Goal: Task Accomplishment & Management: Use online tool/utility

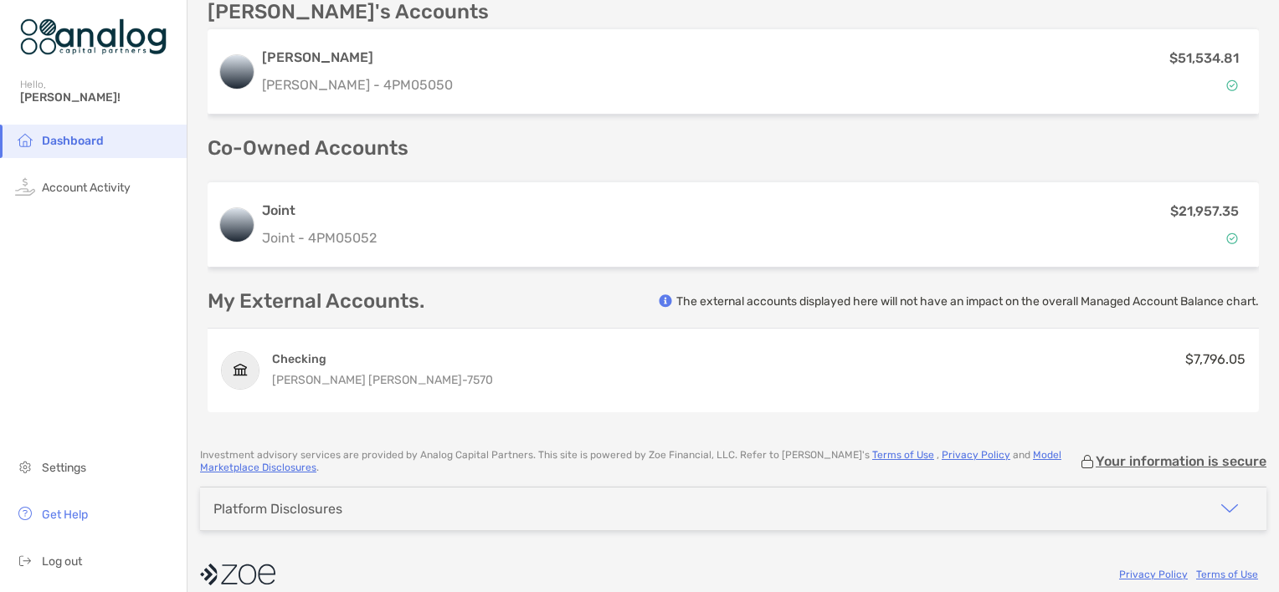
scroll to position [643, 0]
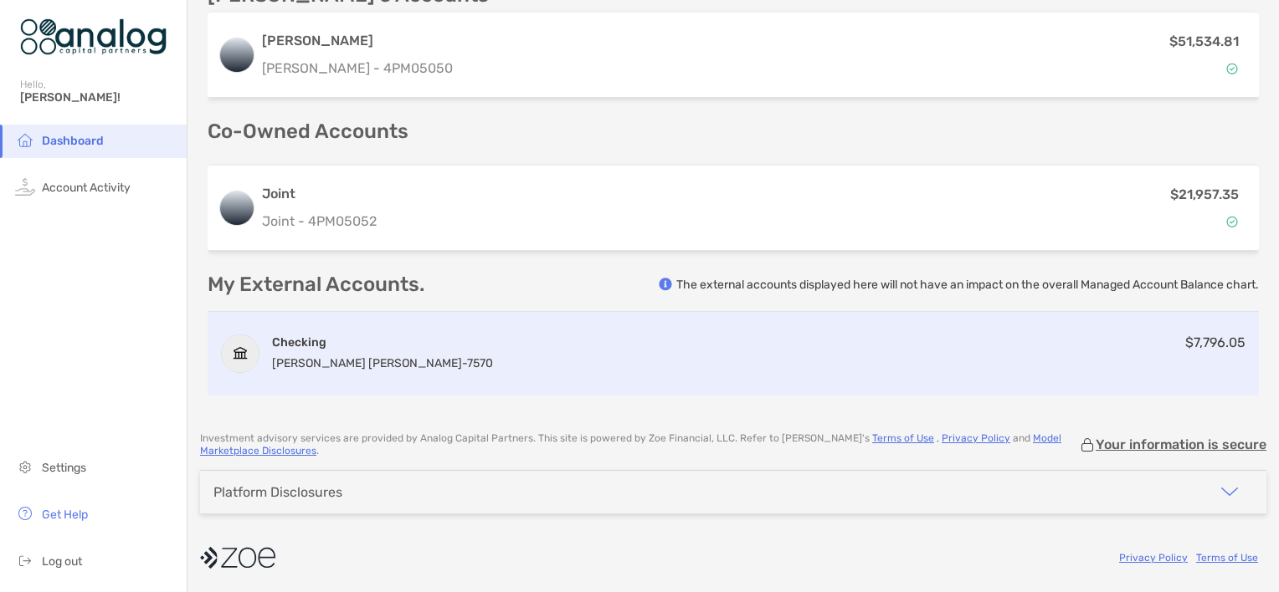
click at [329, 343] on h4 "Checking" at bounding box center [382, 343] width 221 height 16
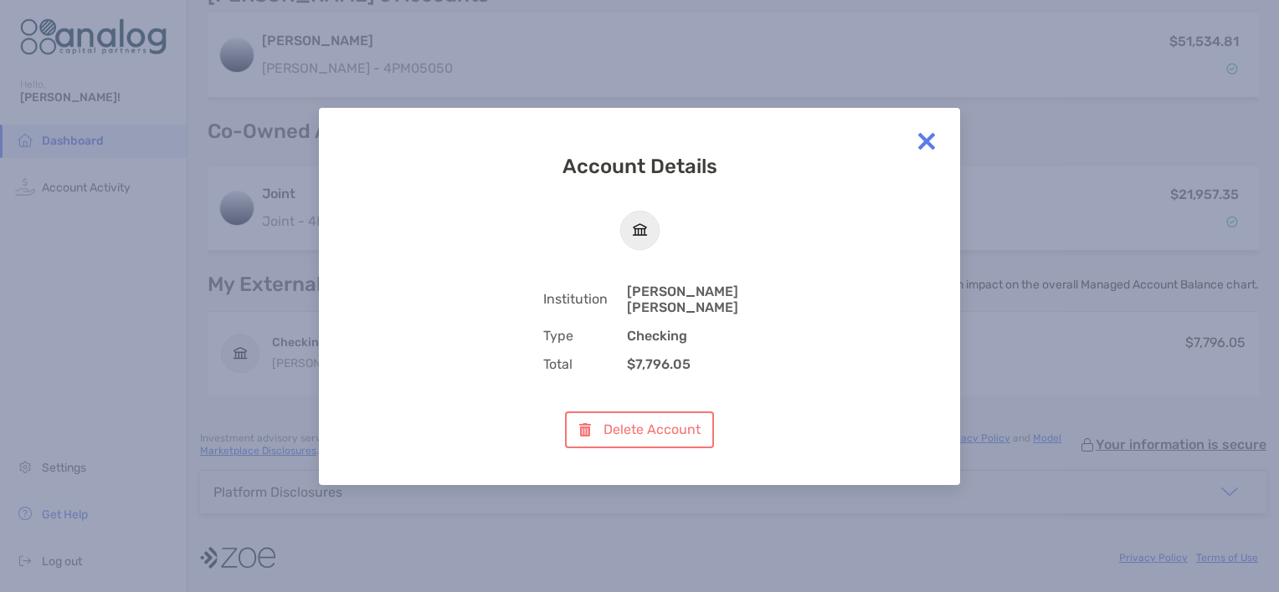
click at [925, 147] on img at bounding box center [926, 141] width 33 height 33
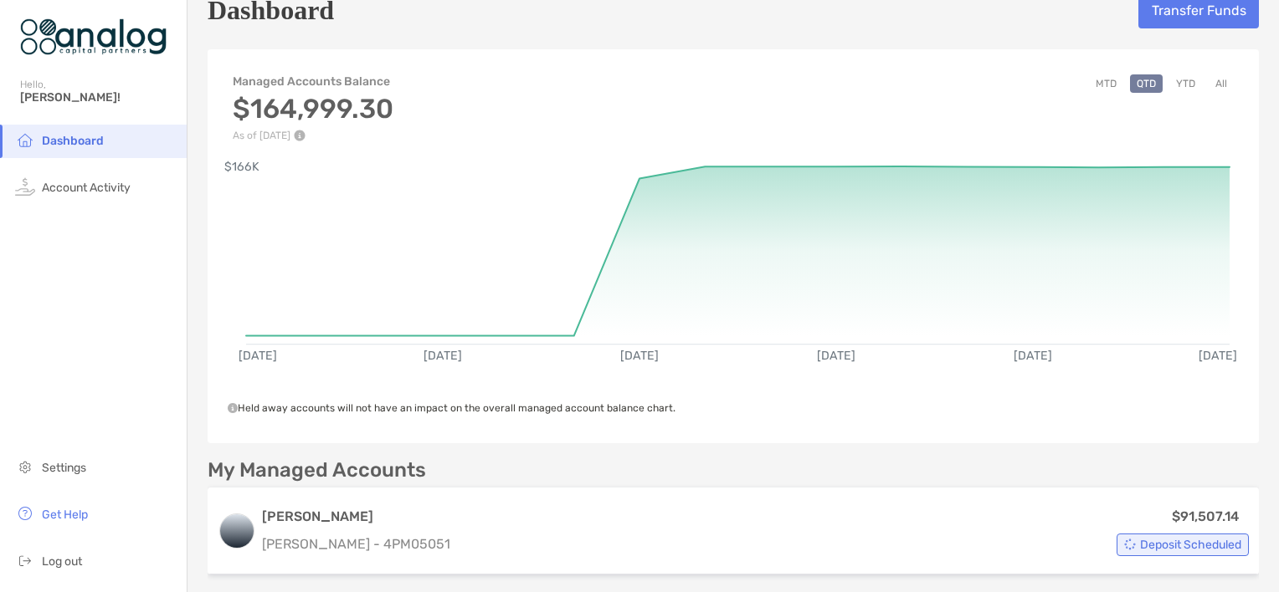
scroll to position [0, 0]
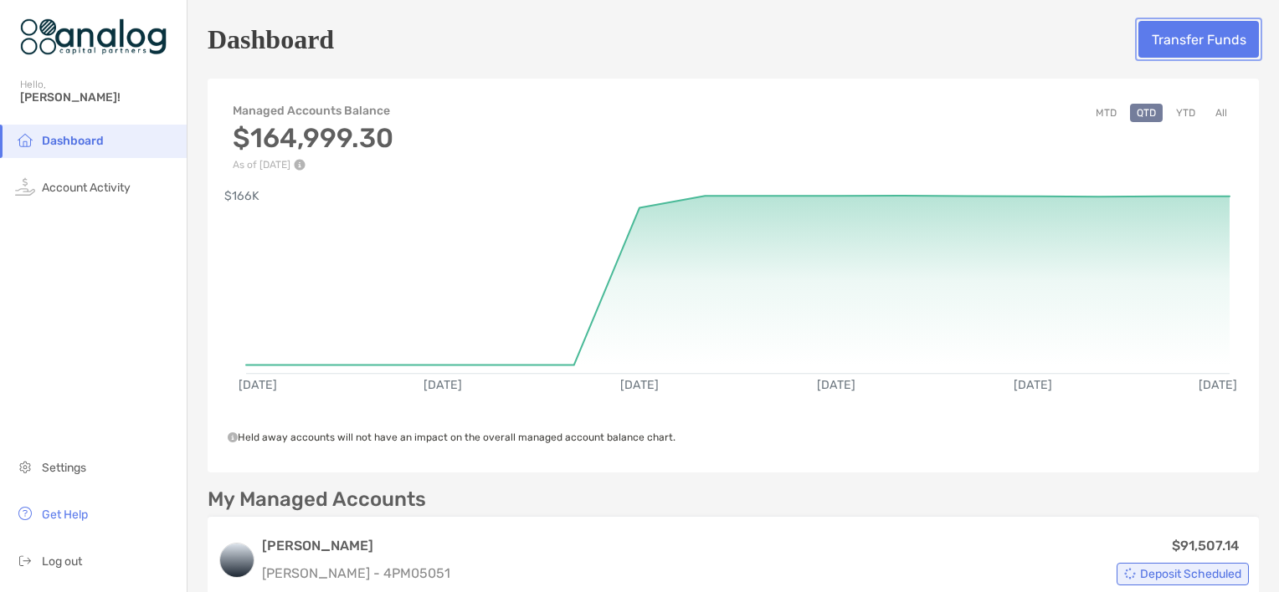
click at [1174, 40] on button "Transfer Funds" at bounding box center [1198, 39] width 120 height 37
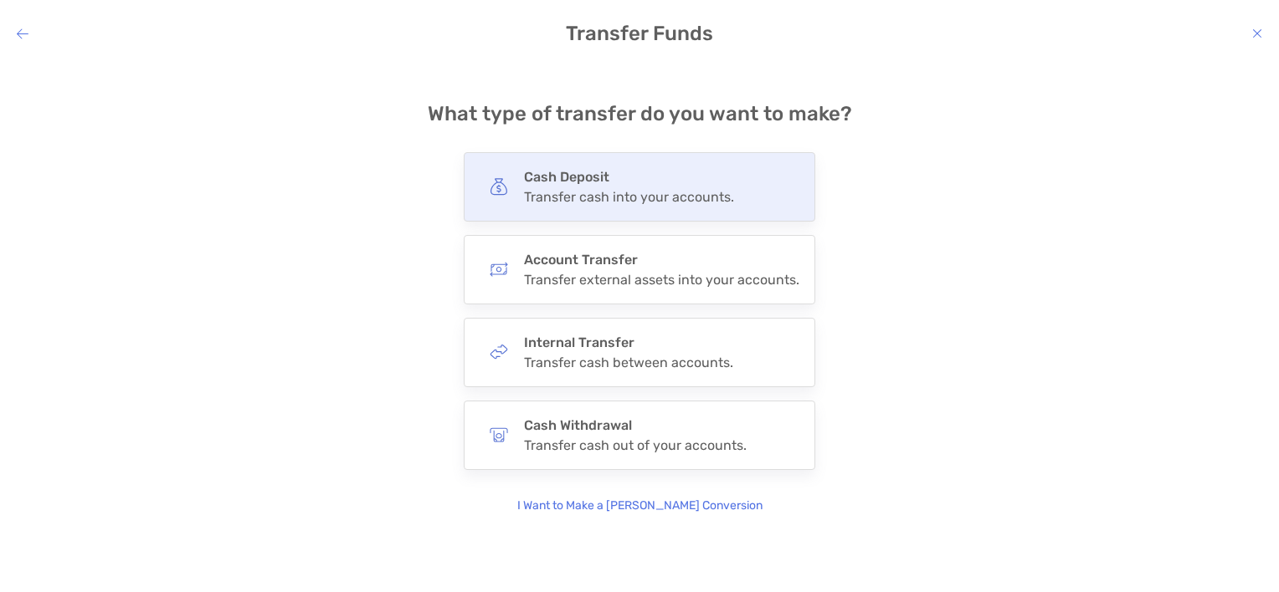
click at [589, 187] on div "Cash Deposit Transfer cash into your accounts." at bounding box center [629, 187] width 210 height 36
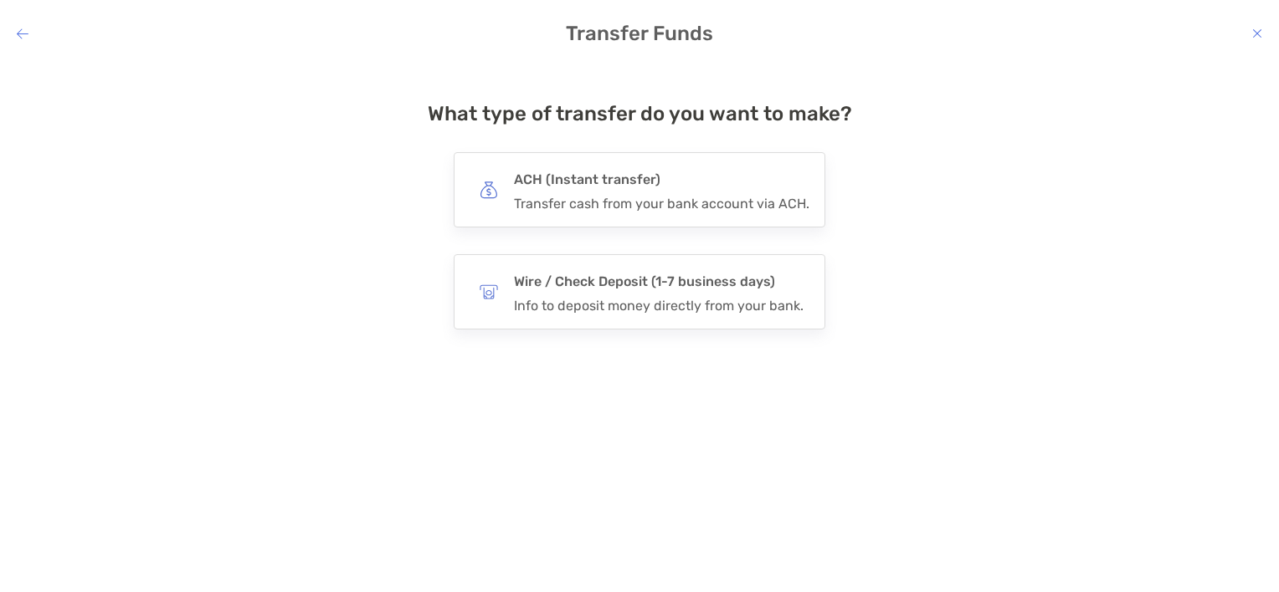
click at [589, 187] on h4 "ACH (Instant transfer)" at bounding box center [661, 179] width 295 height 23
click at [0, 0] on input "***" at bounding box center [0, 0] width 0 height 0
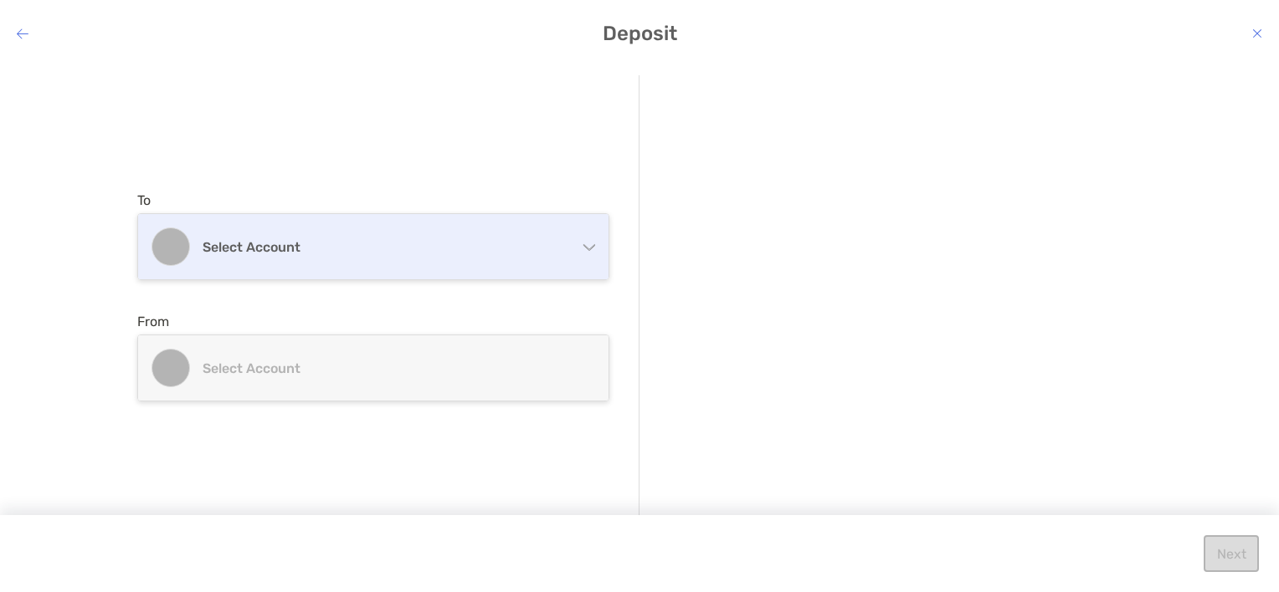
click at [591, 254] on div "Select account" at bounding box center [373, 246] width 470 height 65
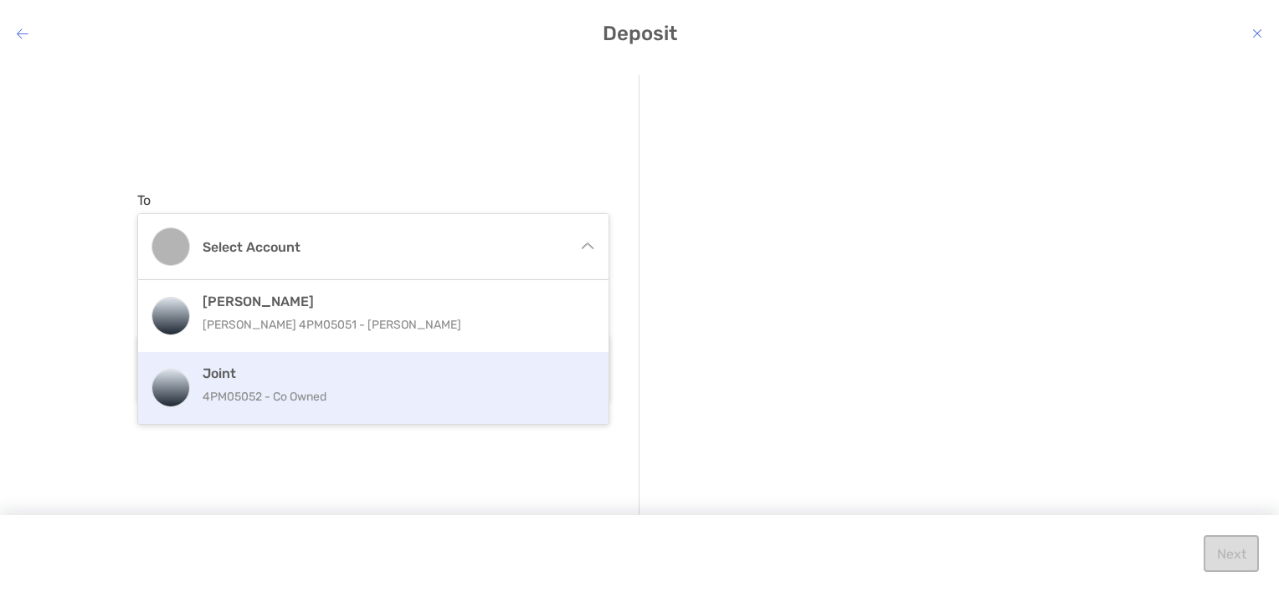
click at [233, 382] on div "Joint 4PM05052 - Co Owned" at bounding box center [390, 388] width 377 height 45
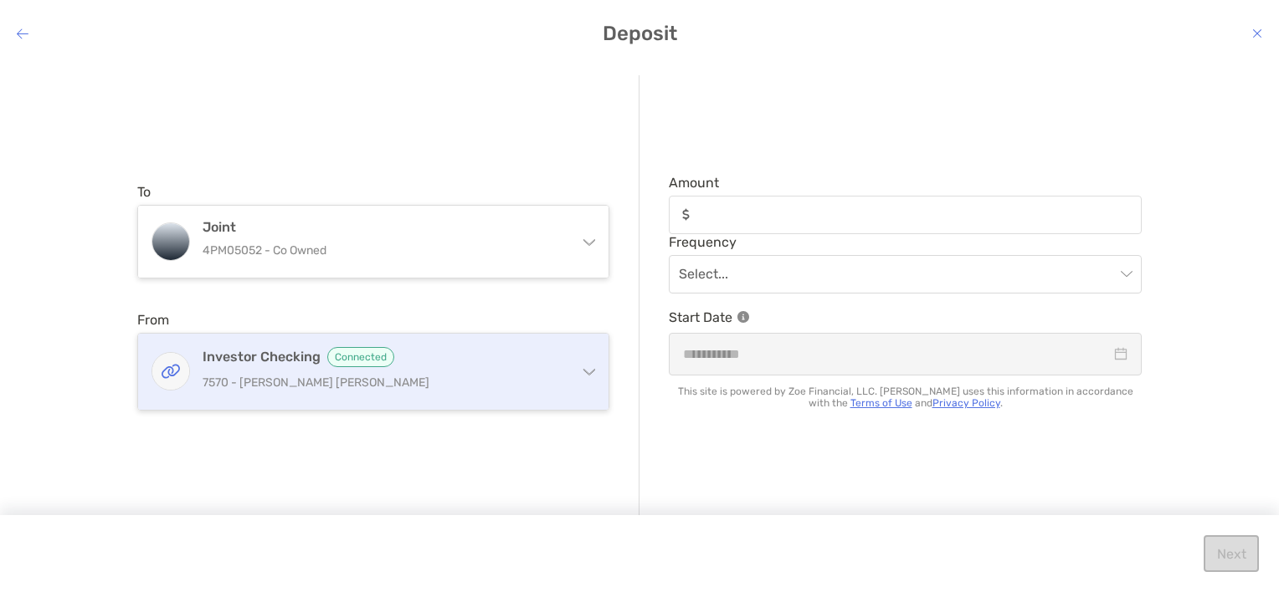
click at [589, 377] on div "Investor Checking Connected 7570 - Charles Schwab" at bounding box center [373, 372] width 470 height 76
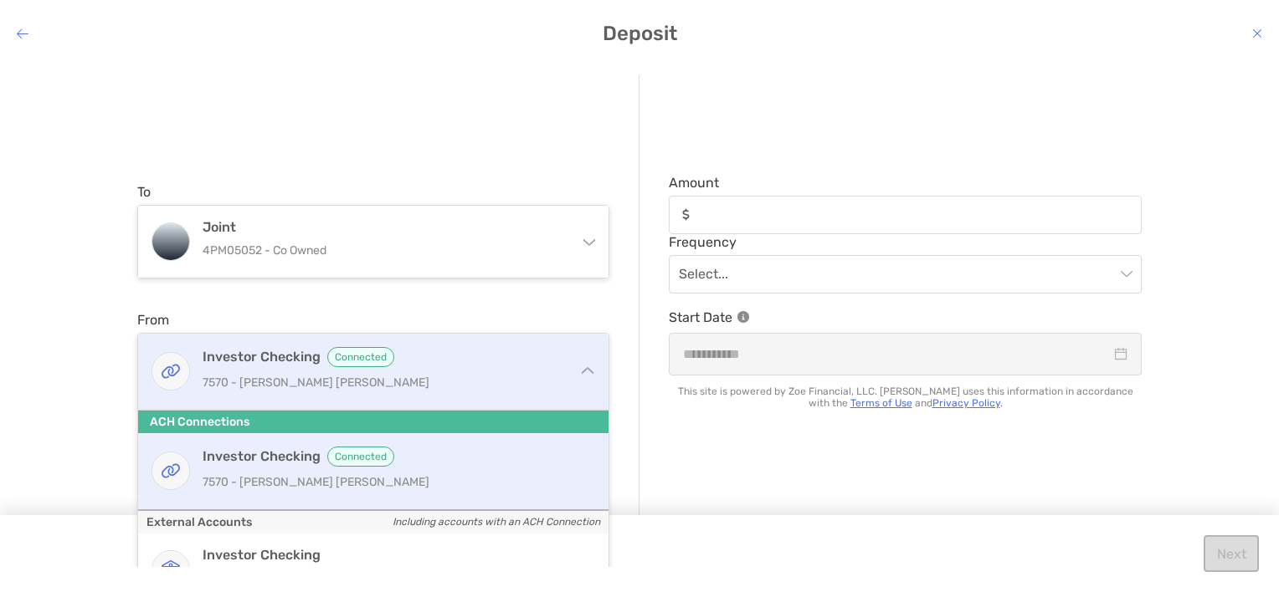
scroll to position [102, 0]
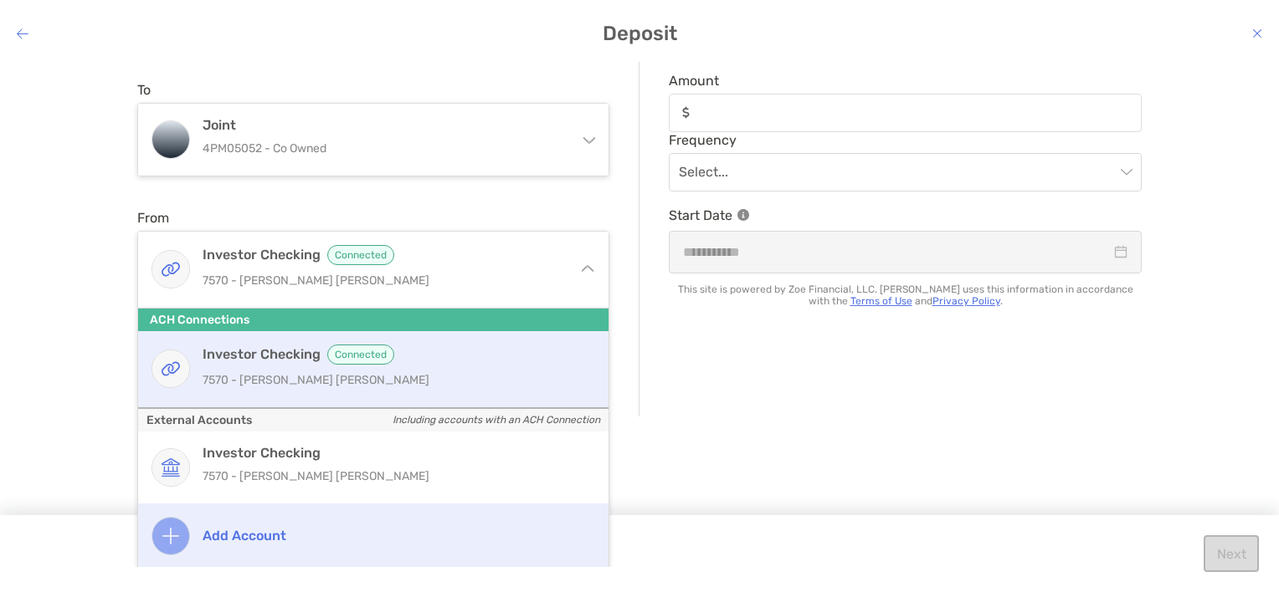
click at [219, 531] on h4 "Add account" at bounding box center [390, 536] width 377 height 16
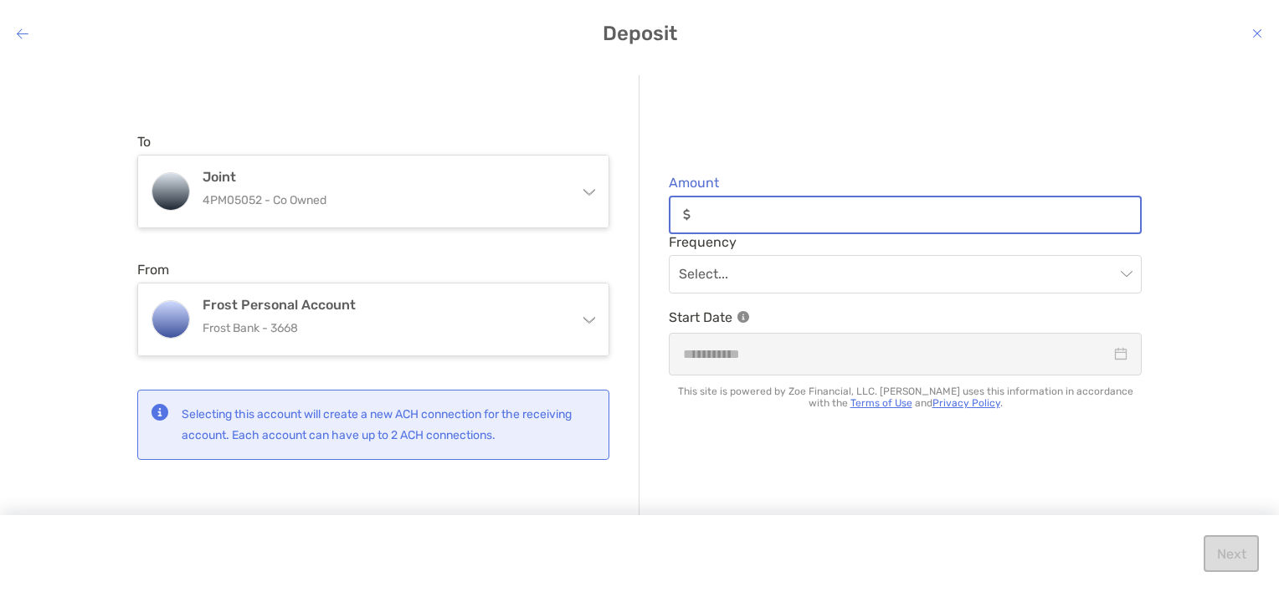
click at [765, 221] on input "Amount" at bounding box center [918, 215] width 443 height 14
type input "**"
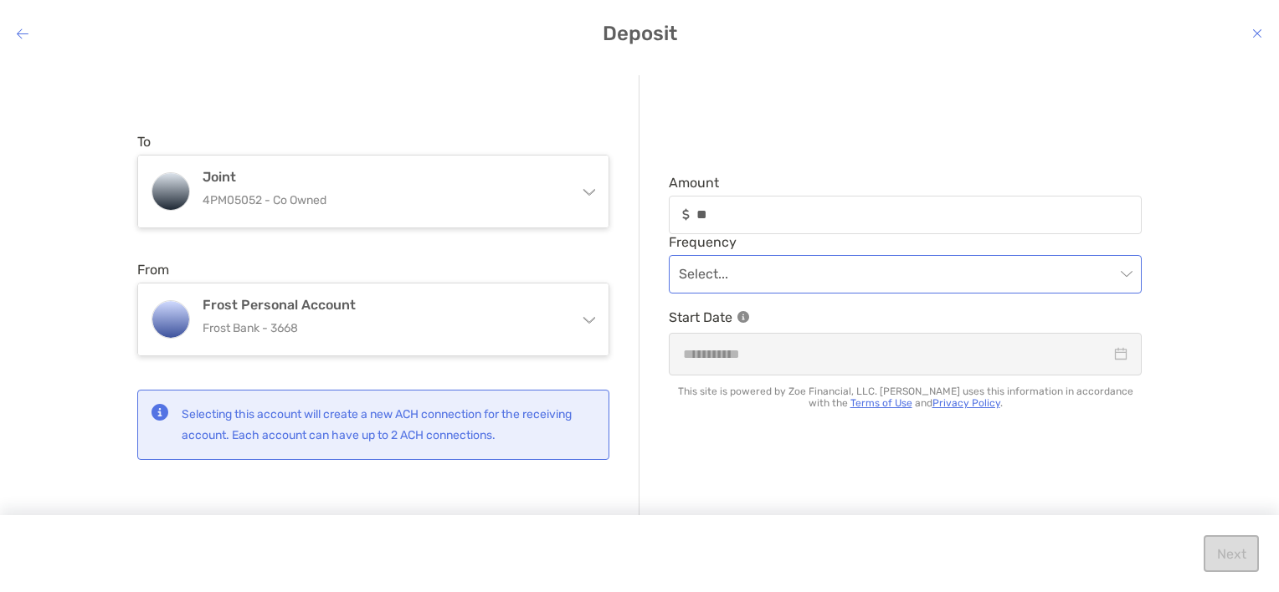
click at [841, 280] on input "modal" at bounding box center [897, 274] width 436 height 37
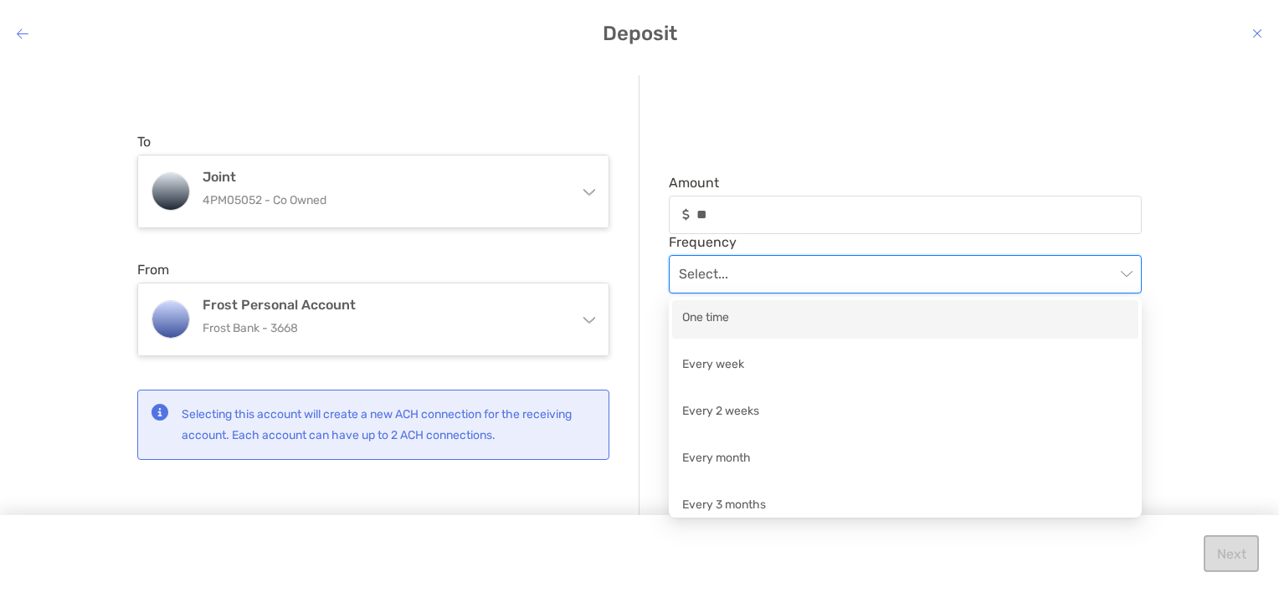
click at [716, 321] on div "One time" at bounding box center [905, 319] width 446 height 21
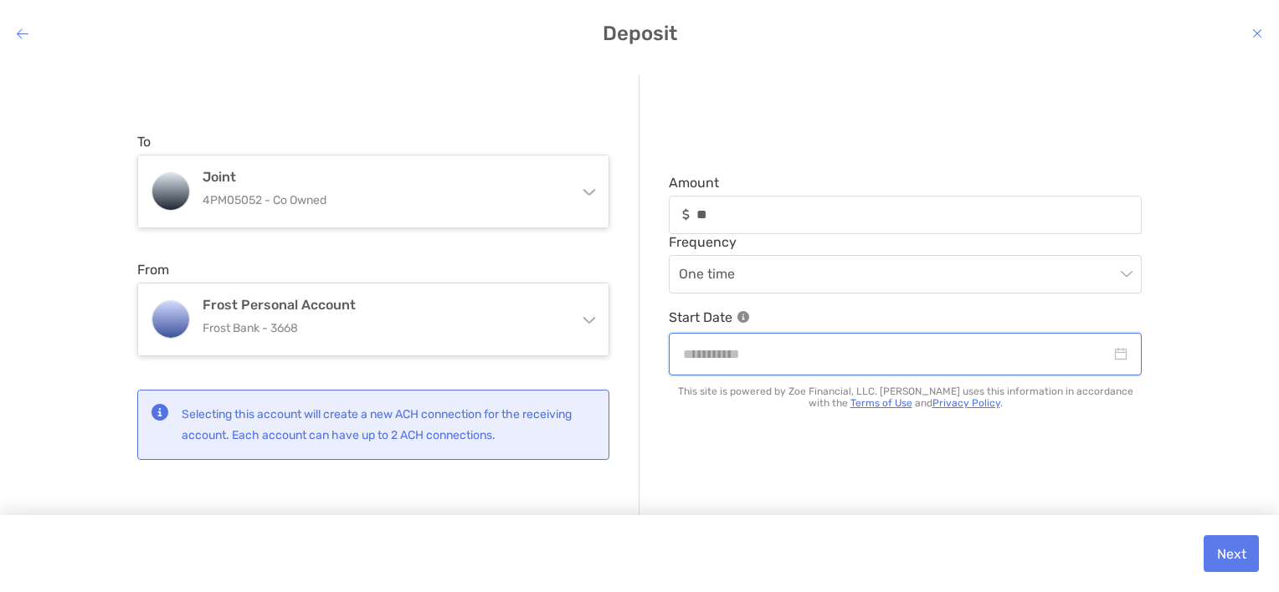
click at [755, 356] on input "modal" at bounding box center [897, 354] width 428 height 21
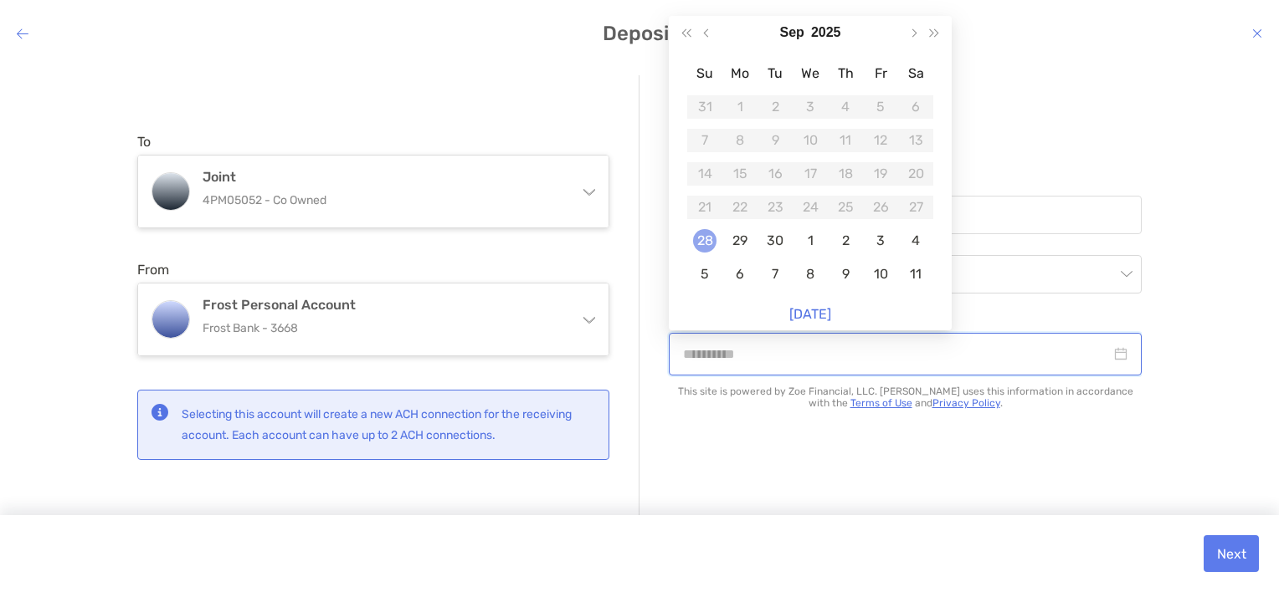
type input "**********"
click at [707, 238] on div "28" at bounding box center [704, 240] width 23 height 23
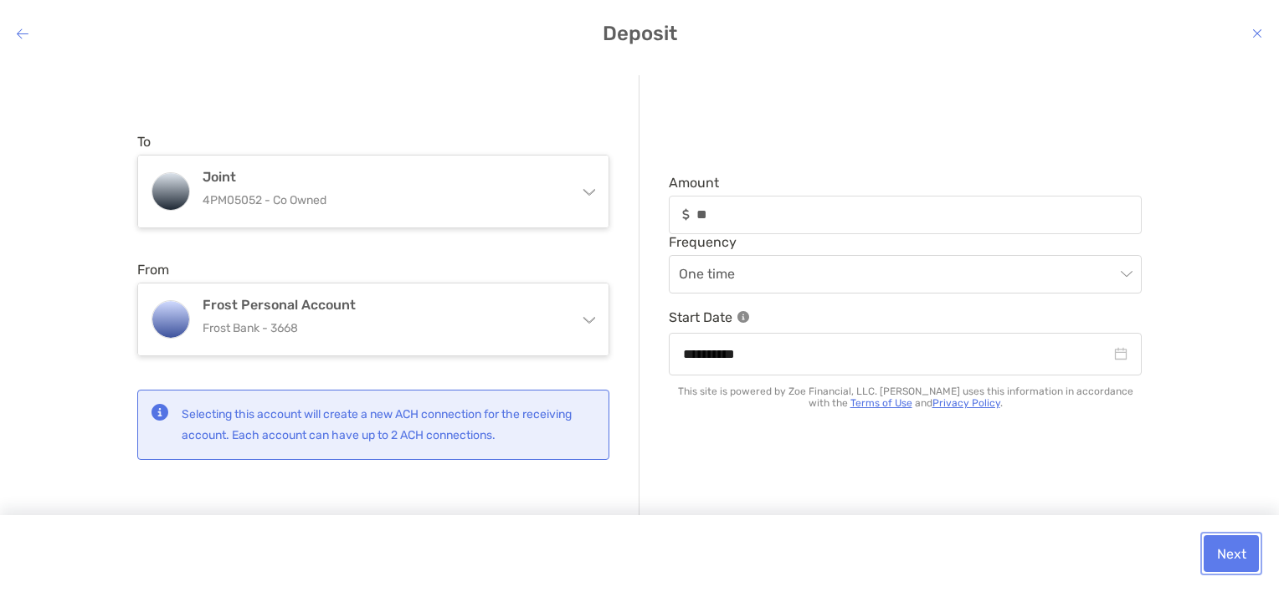
click at [1237, 556] on button "Next" at bounding box center [1230, 554] width 55 height 37
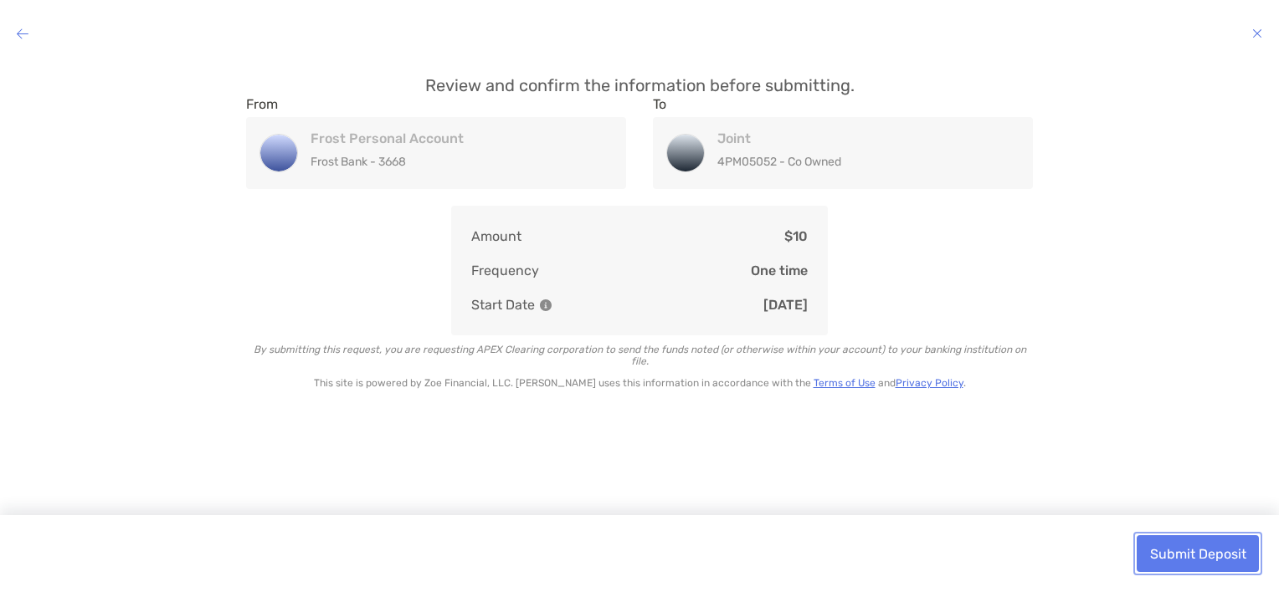
click at [1237, 556] on button "Submit Deposit" at bounding box center [1197, 554] width 122 height 37
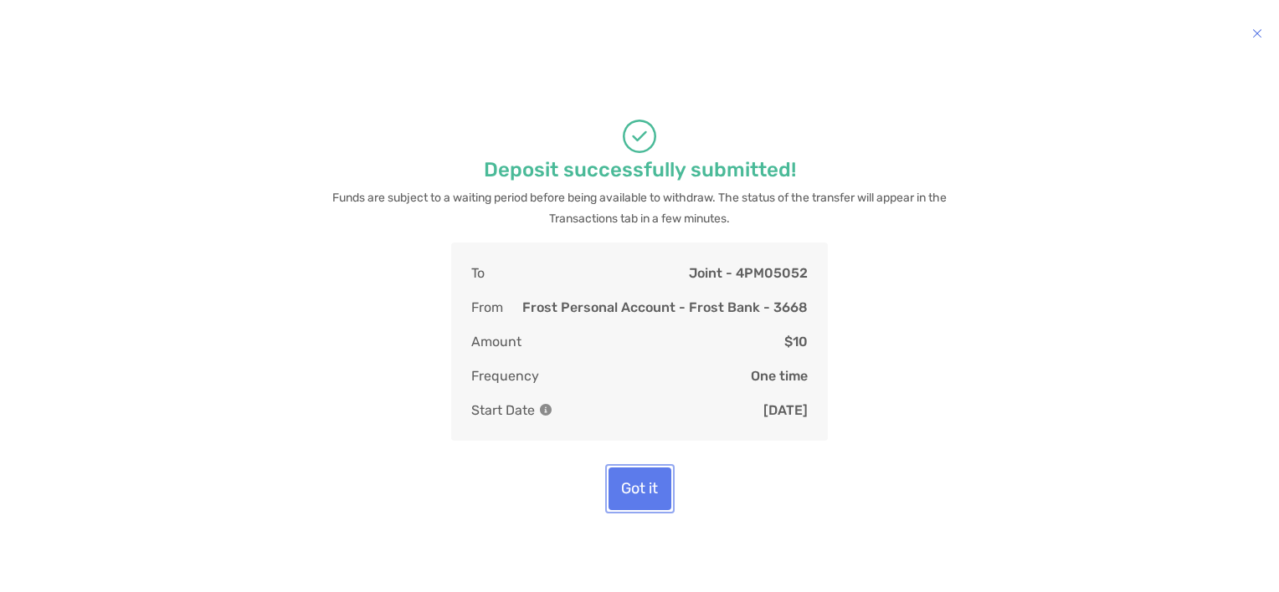
click at [643, 495] on button "Got it" at bounding box center [639, 489] width 63 height 43
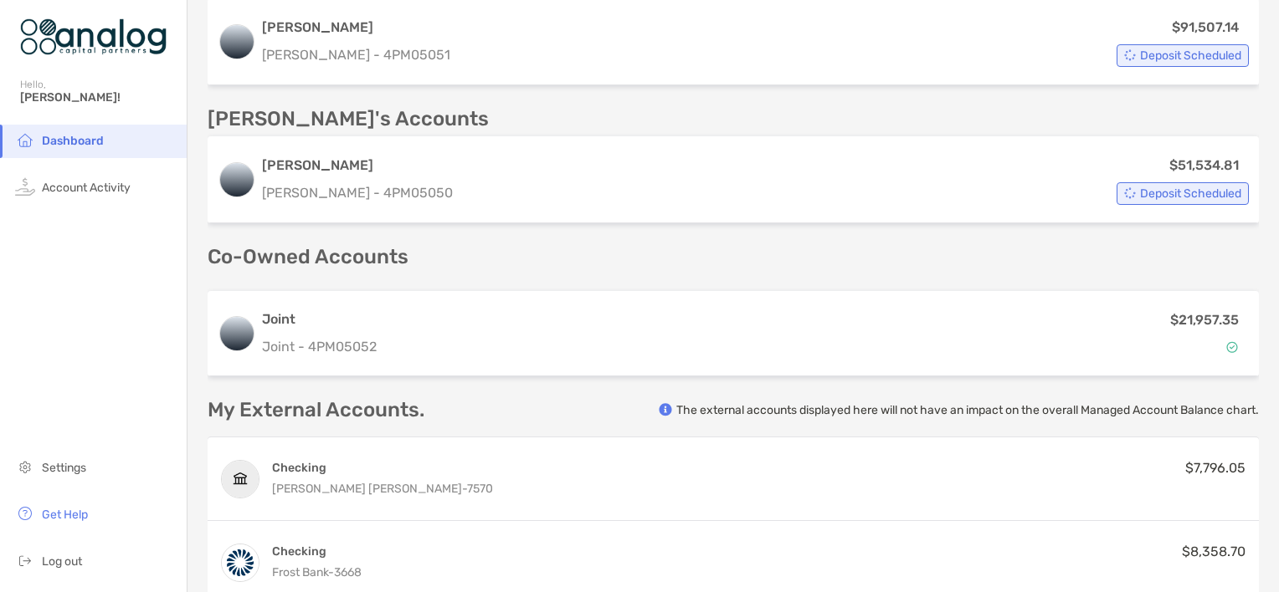
scroll to position [521, 0]
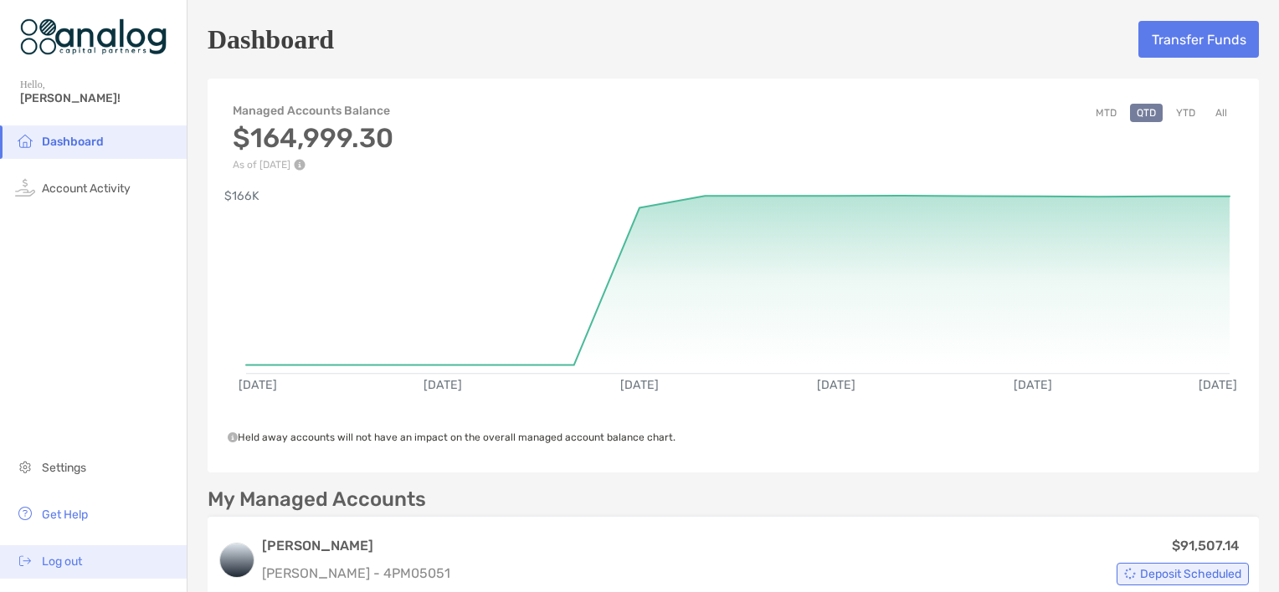
click at [74, 563] on span "Log out" at bounding box center [62, 562] width 40 height 14
click at [64, 567] on span "Log out" at bounding box center [62, 562] width 40 height 14
